Goal: Information Seeking & Learning: Learn about a topic

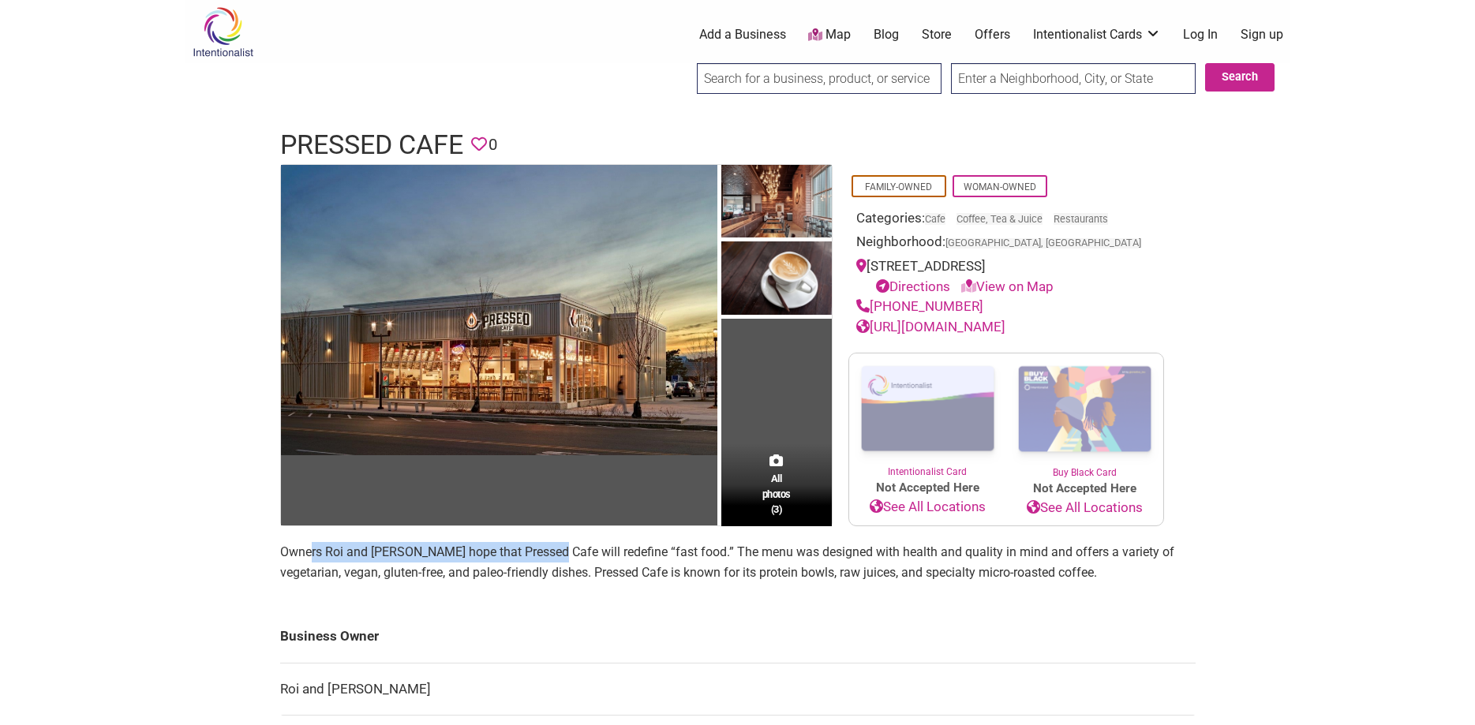
drag, startPoint x: 309, startPoint y: 551, endPoint x: 543, endPoint y: 552, distance: 234.4
click at [543, 552] on p "Owners Roi and [PERSON_NAME] hope that Pressed Cafe will redefine “fast food.” …" at bounding box center [738, 562] width 916 height 40
drag, startPoint x: 459, startPoint y: 549, endPoint x: 794, endPoint y: 550, distance: 334.7
click at [794, 550] on p "Owners Roi and [PERSON_NAME] hope that Pressed Cafe will redefine “fast food.” …" at bounding box center [738, 562] width 916 height 40
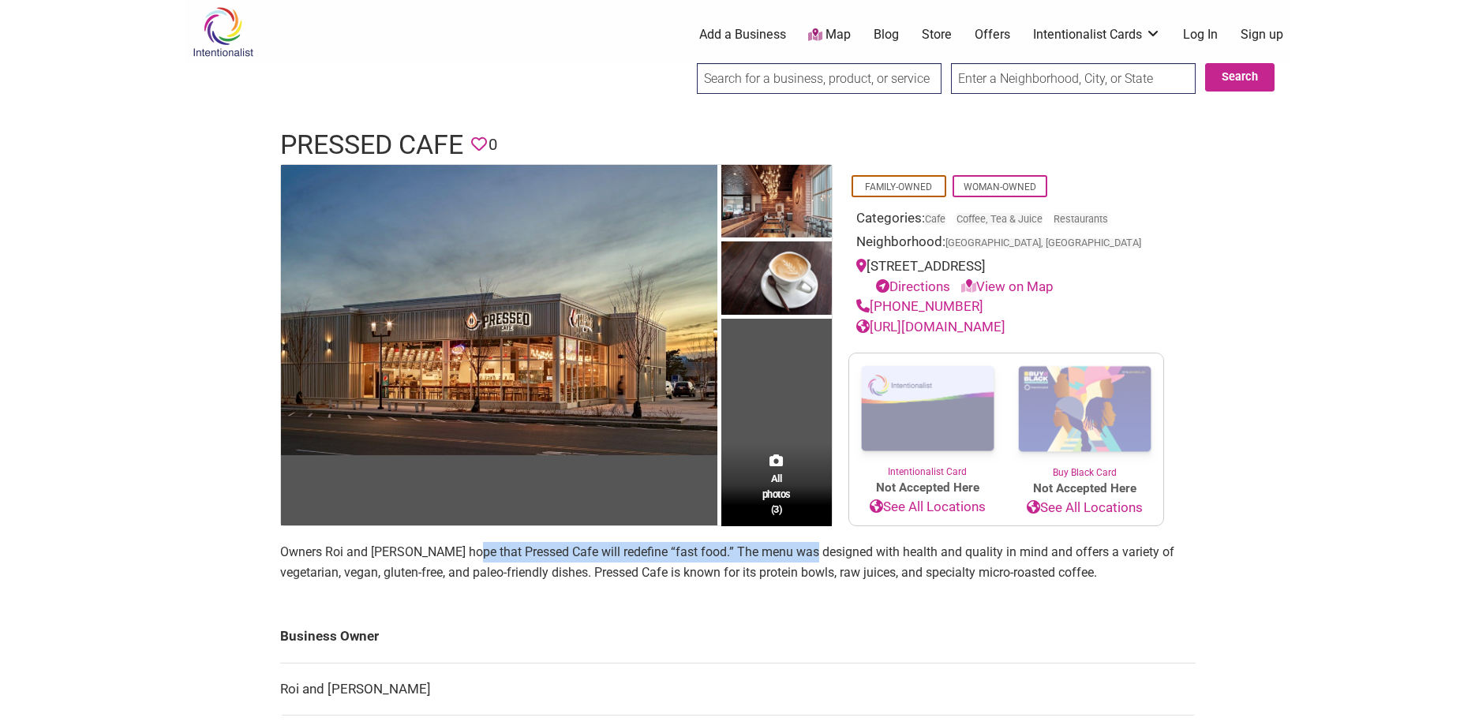
click at [794, 550] on p "Owners Roi and [PERSON_NAME] hope that Pressed Cafe will redefine “fast food.” …" at bounding box center [738, 562] width 916 height 40
drag, startPoint x: 725, startPoint y: 551, endPoint x: 1138, endPoint y: 568, distance: 413.9
click at [1138, 568] on p "Owners Roi and [PERSON_NAME] hope that Pressed Cafe will redefine “fast food.” …" at bounding box center [738, 562] width 916 height 40
click at [1128, 567] on p "Owners Roi and [PERSON_NAME] hope that Pressed Cafe will redefine “fast food.” …" at bounding box center [738, 562] width 916 height 40
drag, startPoint x: 1122, startPoint y: 567, endPoint x: 1029, endPoint y: 545, distance: 96.3
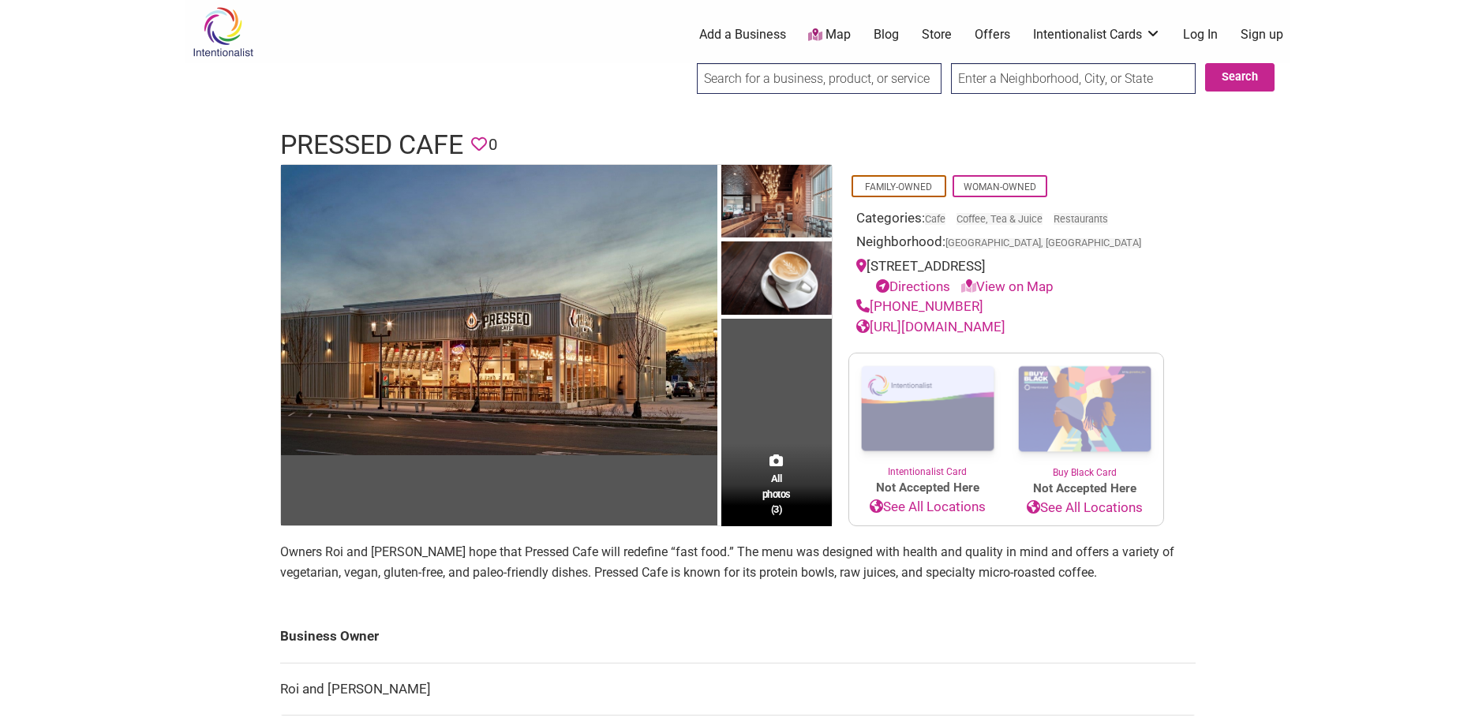
click at [1029, 545] on p "Owners Roi and [PERSON_NAME] hope that Pressed Cafe will redefine “fast food.” …" at bounding box center [738, 562] width 916 height 40
drag, startPoint x: 1029, startPoint y: 545, endPoint x: 1165, endPoint y: 565, distance: 138.0
click at [1165, 565] on p "Owners Roi and [PERSON_NAME] hope that Pressed Cafe will redefine “fast food.” …" at bounding box center [738, 562] width 916 height 40
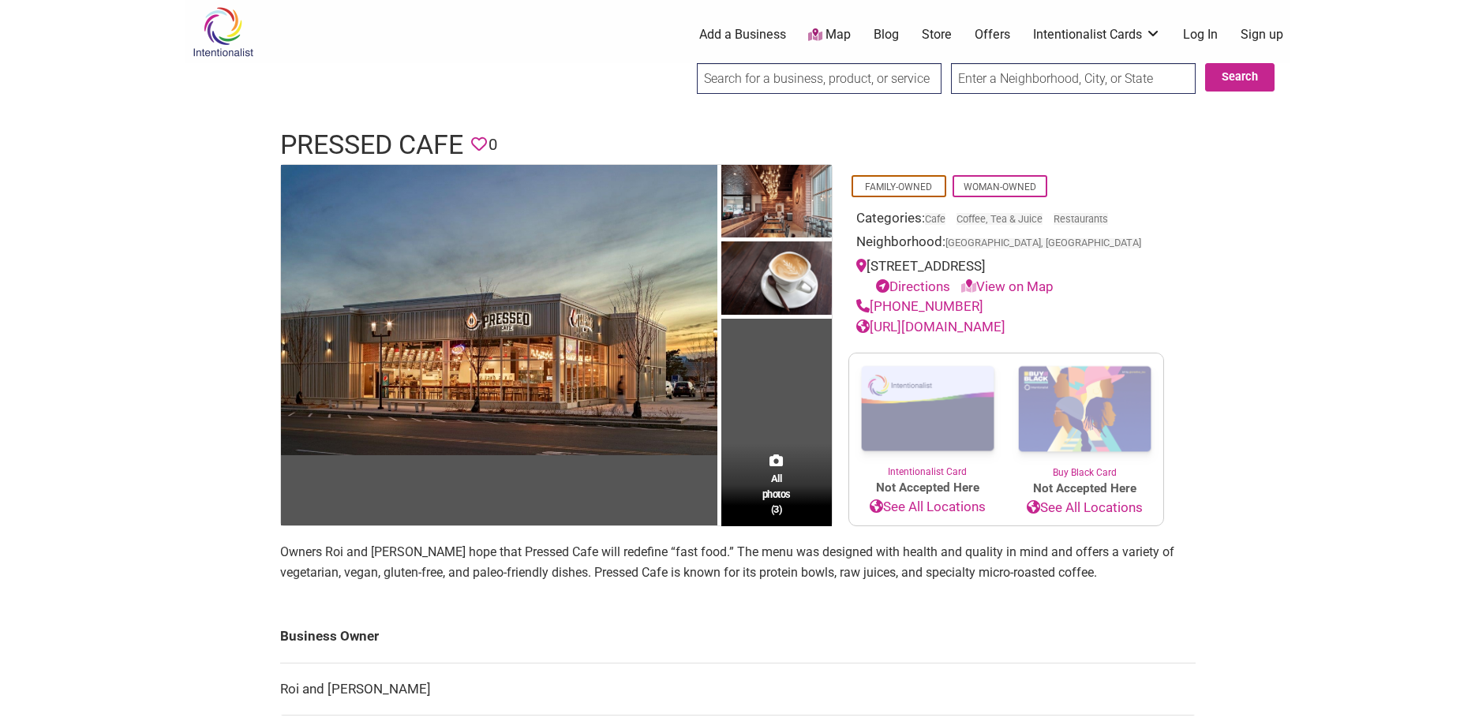
drag, startPoint x: 676, startPoint y: 562, endPoint x: 1155, endPoint y: 568, distance: 478.4
click at [1155, 568] on p "Owners Roi and [PERSON_NAME] hope that Pressed Cafe will redefine “fast food.” …" at bounding box center [738, 562] width 916 height 40
click at [1141, 583] on section "Owners Roi and [PERSON_NAME] hope that Pressed Cafe will redefine “fast food.” …" at bounding box center [738, 568] width 916 height 53
click at [173, 190] on body "× Menu 0 Add a Business Map Blog Store Offers Intentionalist Cards Buy Black Ca…" at bounding box center [737, 362] width 1475 height 725
